Goal: Register for event/course

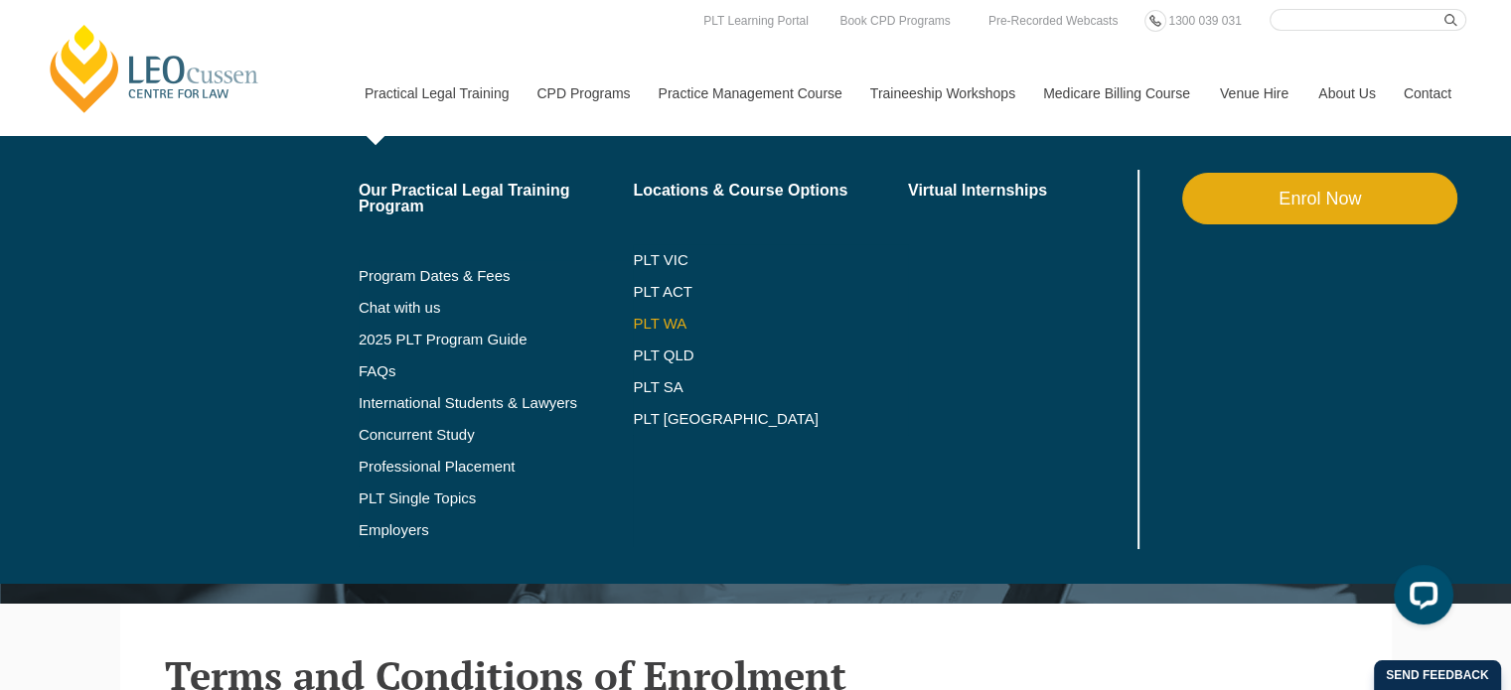
click at [672, 319] on link "PLT WA" at bounding box center [746, 324] width 226 height 16
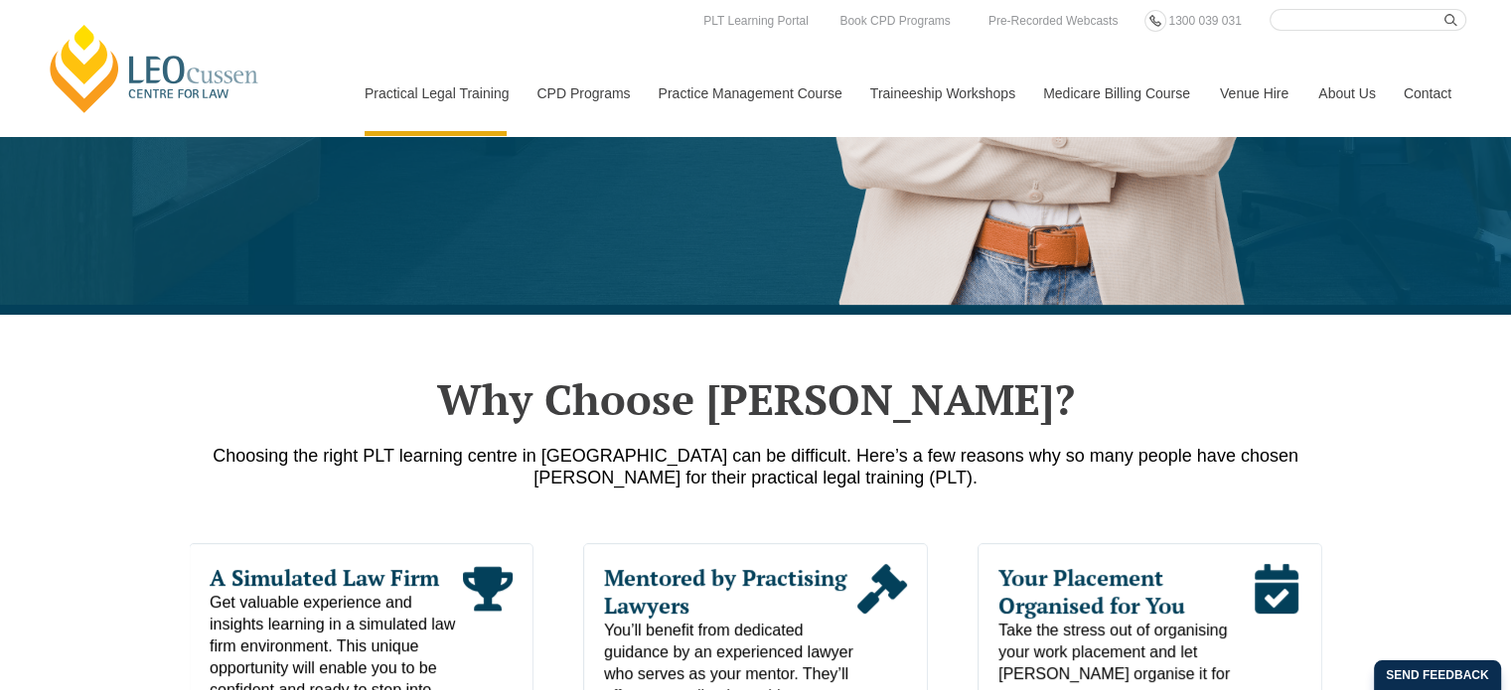
click at [612, 39] on nav "Practical Legal Training Our Practical Legal Training Program Program Dates & F…" at bounding box center [908, 83] width 1117 height 105
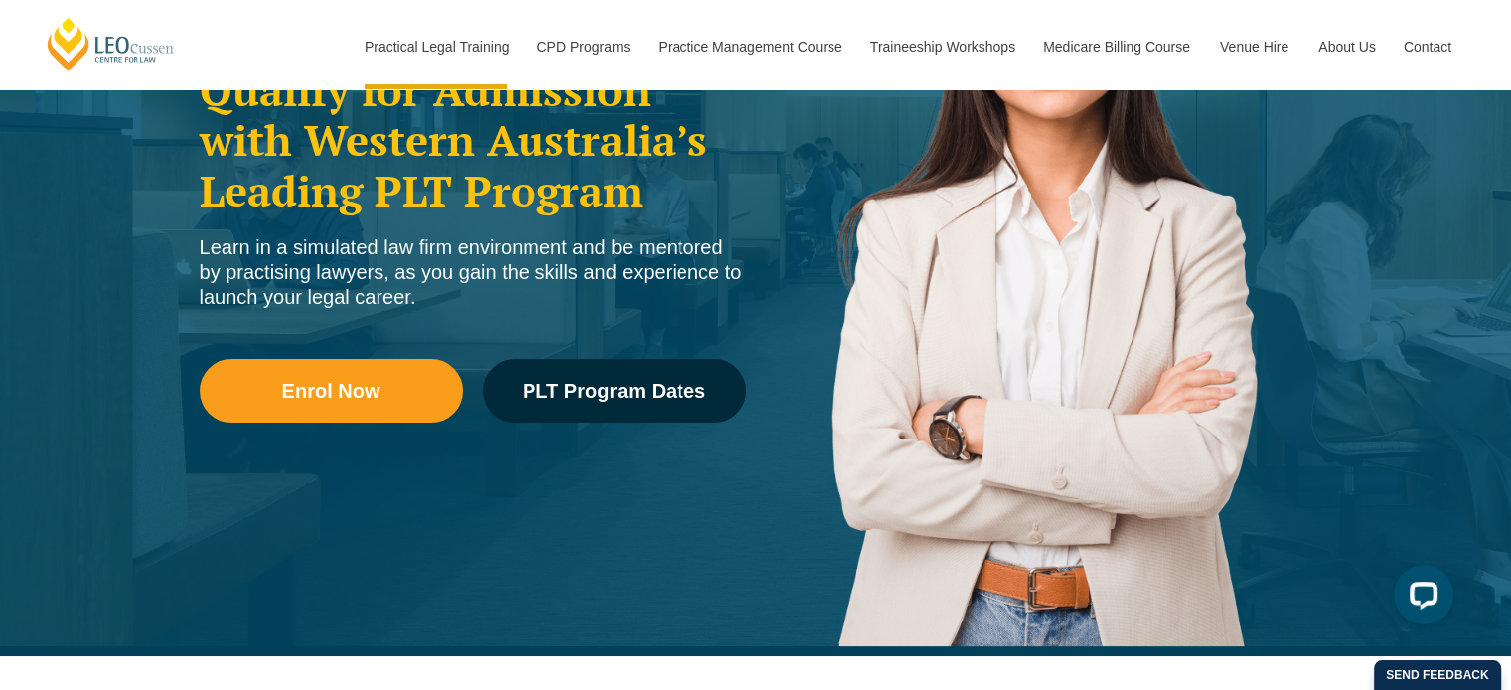
scroll to position [298, 0]
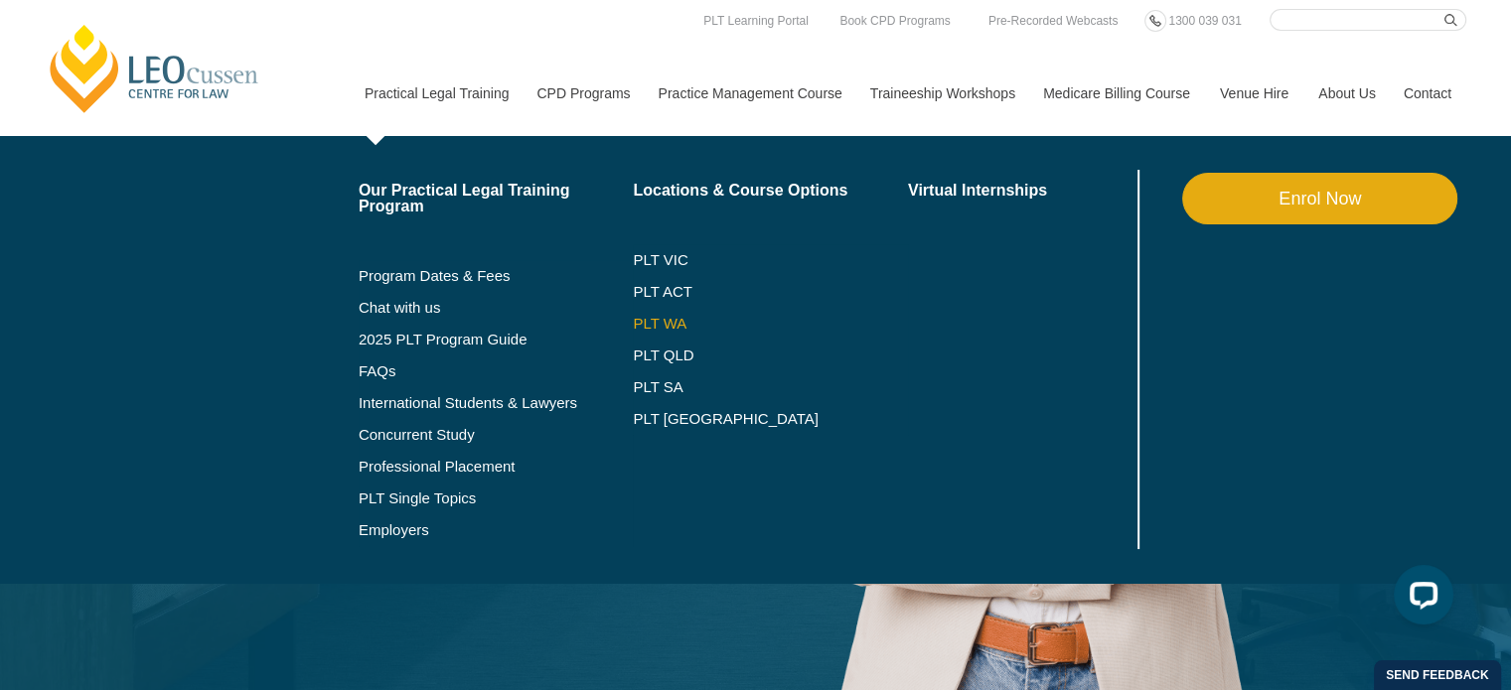
click at [660, 317] on link "PLT WA" at bounding box center [746, 324] width 226 height 16
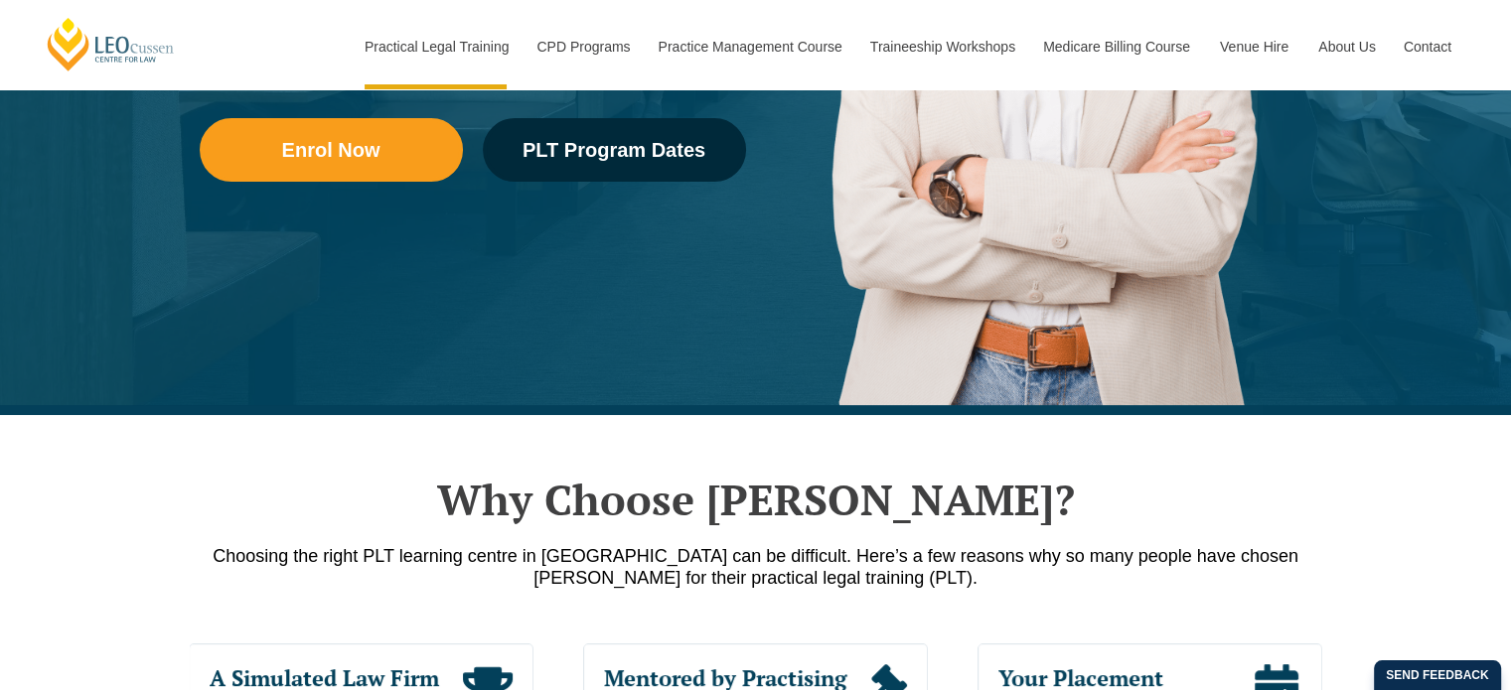
scroll to position [596, 0]
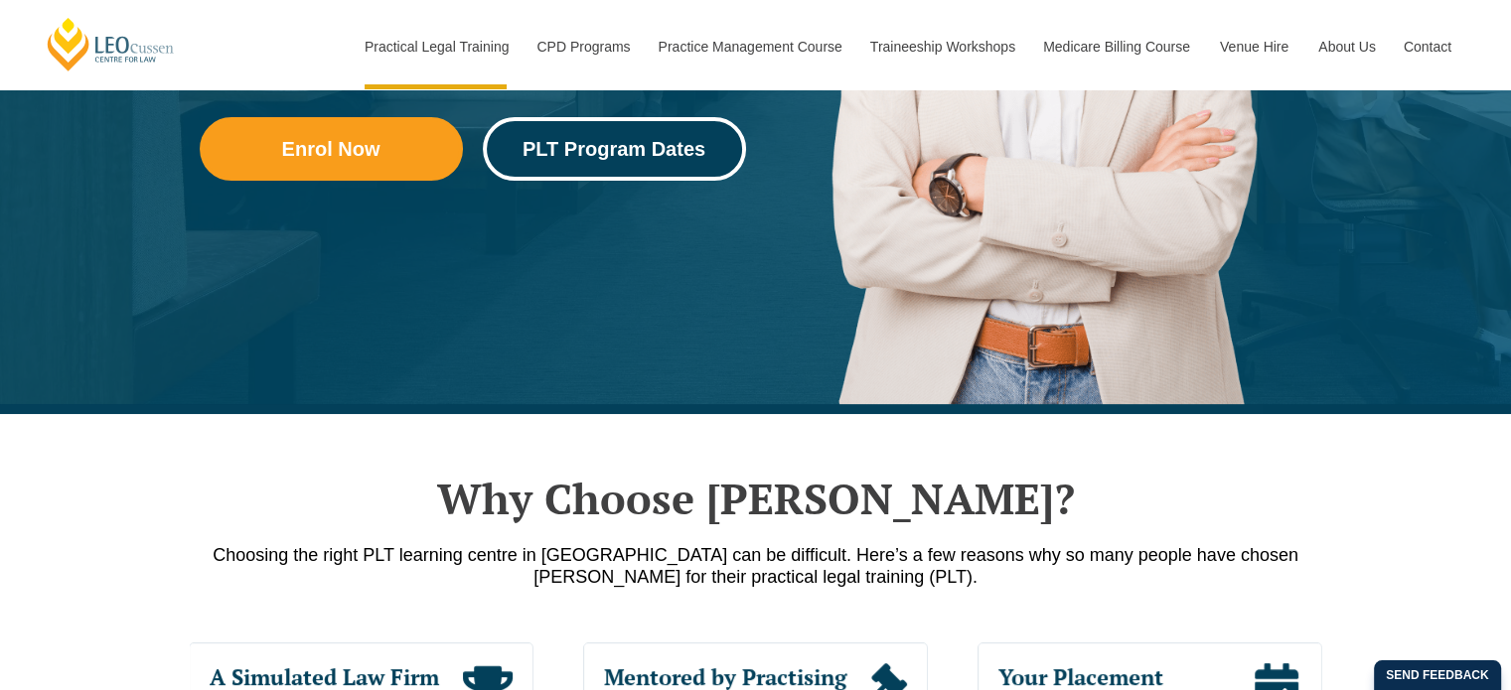
click at [572, 161] on link "PLT Program Dates" at bounding box center [614, 149] width 263 height 64
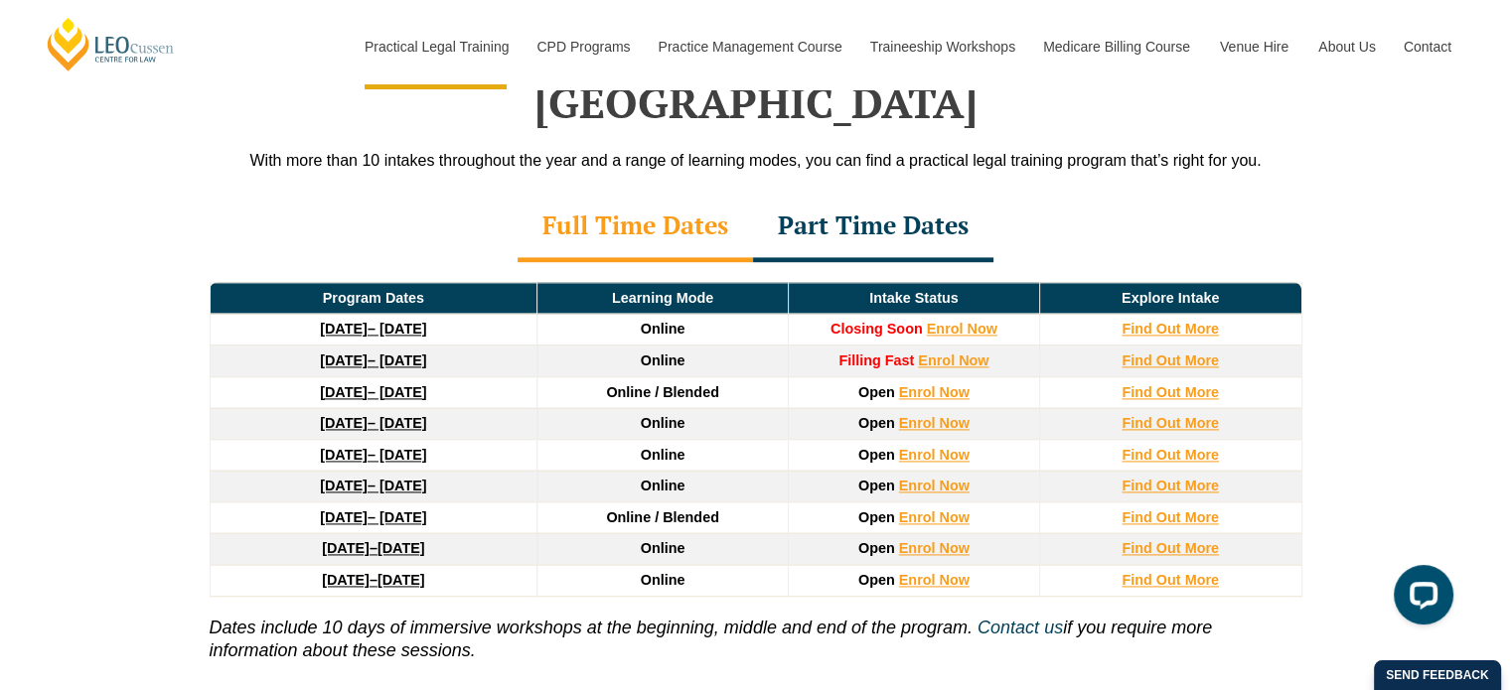
scroll to position [2688, 0]
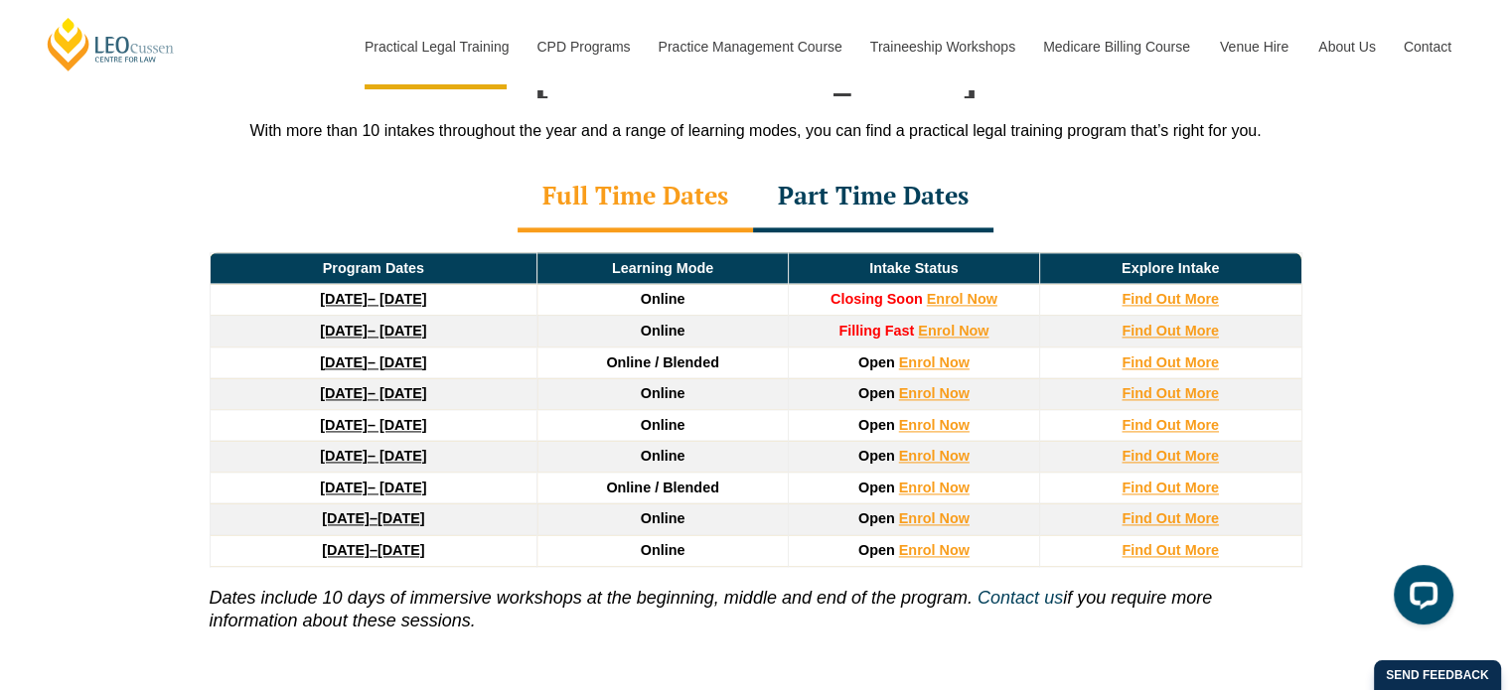
click at [418, 291] on link "22 September 2025 – 20 February 2026" at bounding box center [373, 299] width 106 height 16
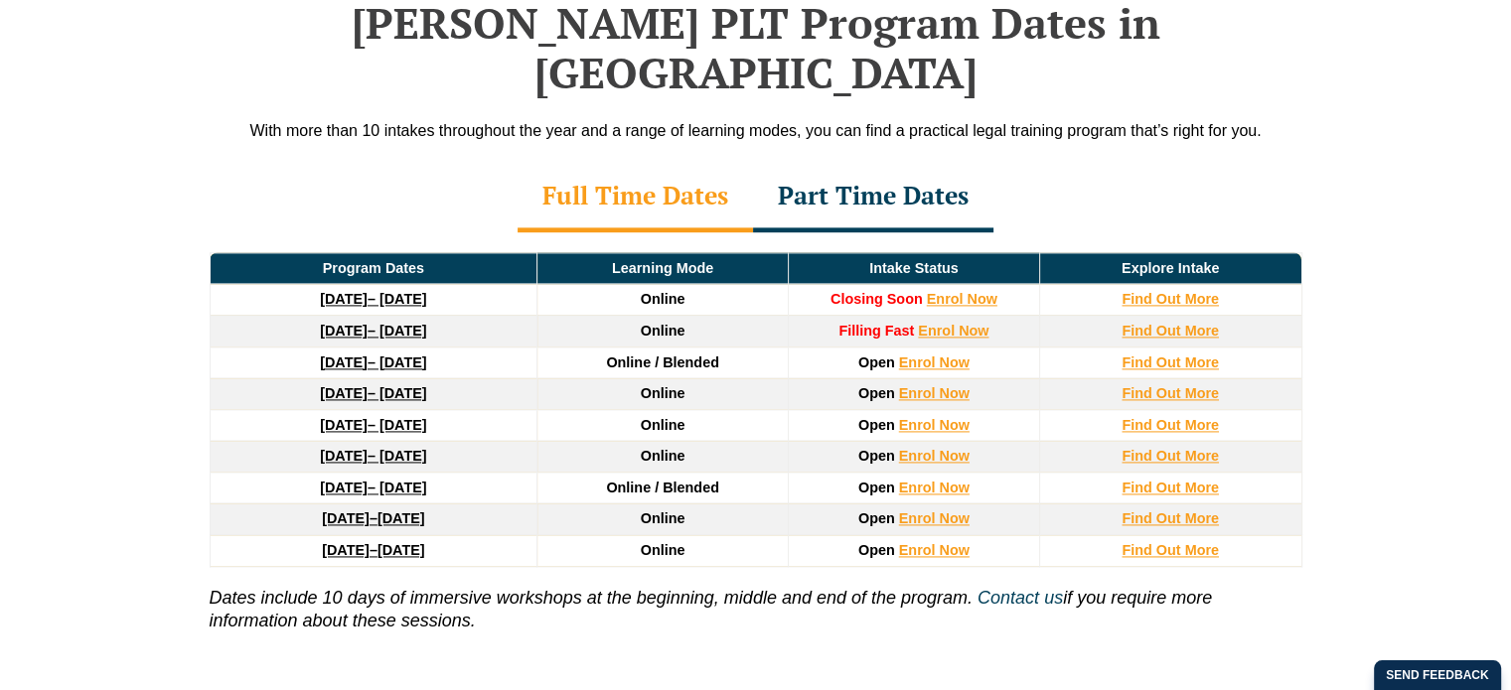
scroll to position [2688, 0]
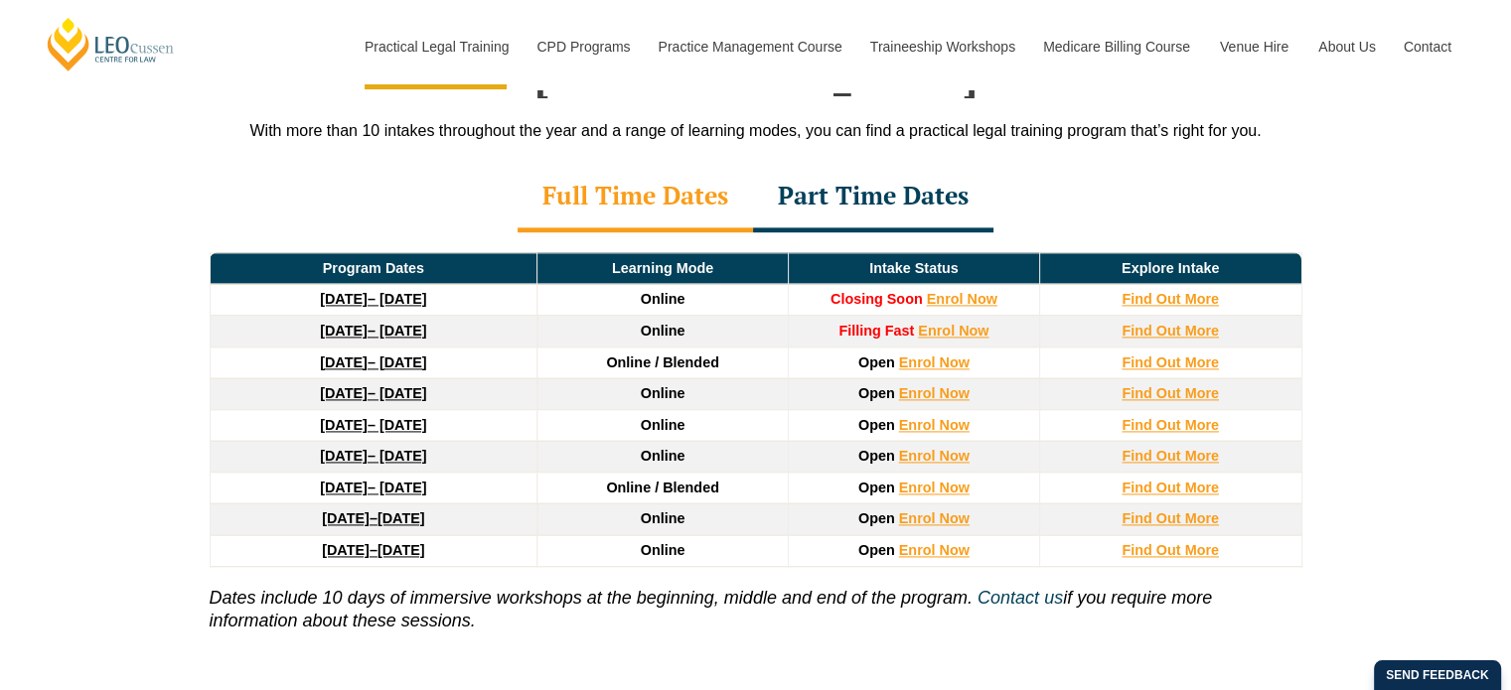
click at [368, 323] on strong "[DATE]" at bounding box center [344, 331] width 48 height 16
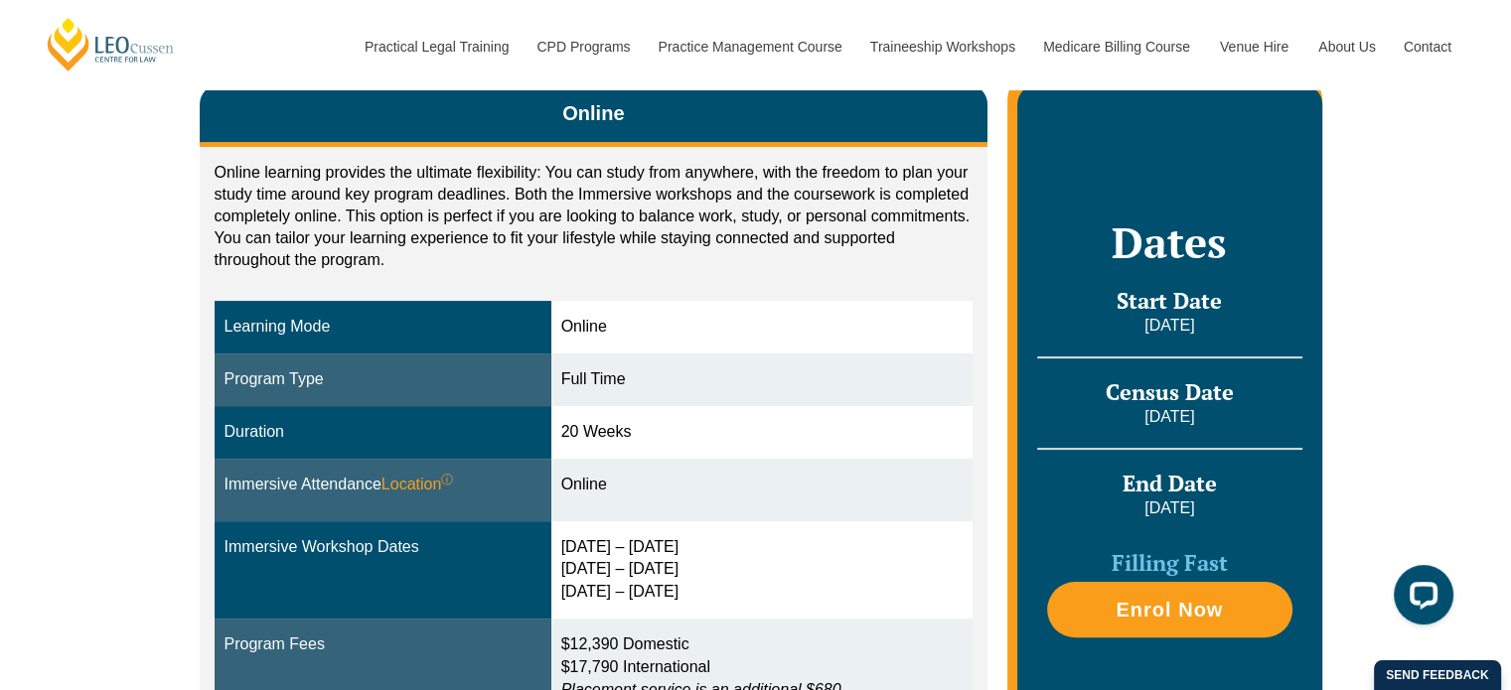
scroll to position [298, 0]
